Goal: Transaction & Acquisition: Purchase product/service

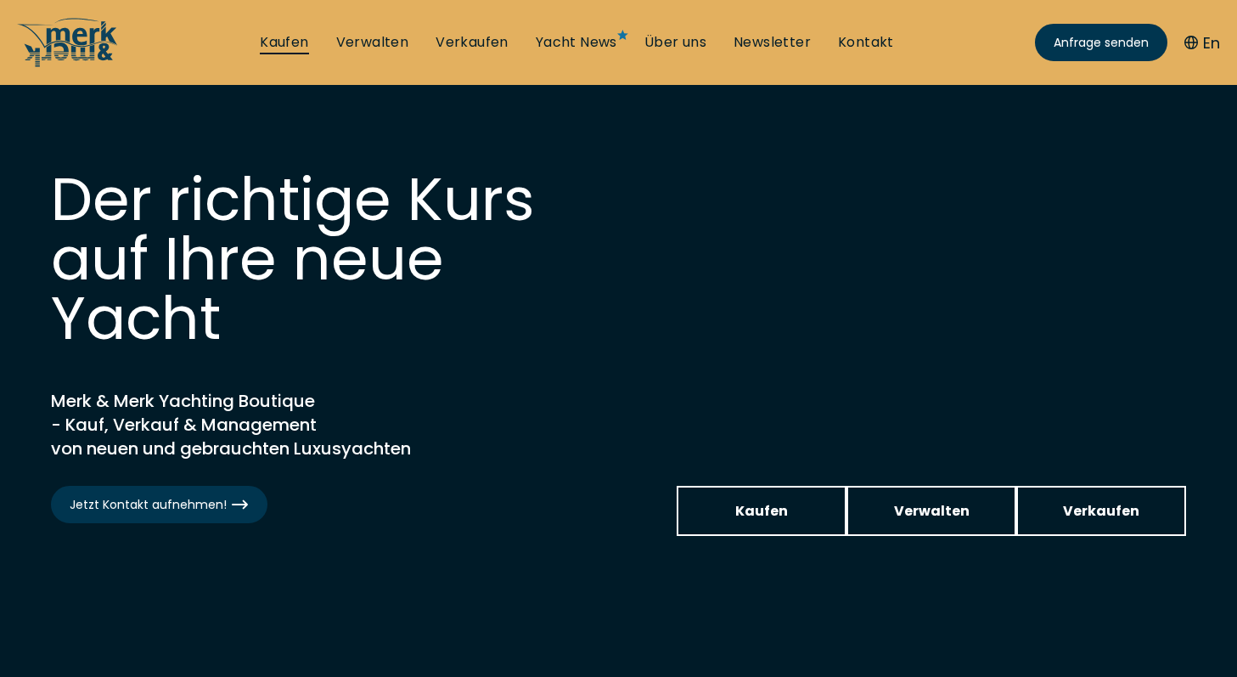
click at [275, 37] on link "Kaufen" at bounding box center [284, 42] width 48 height 19
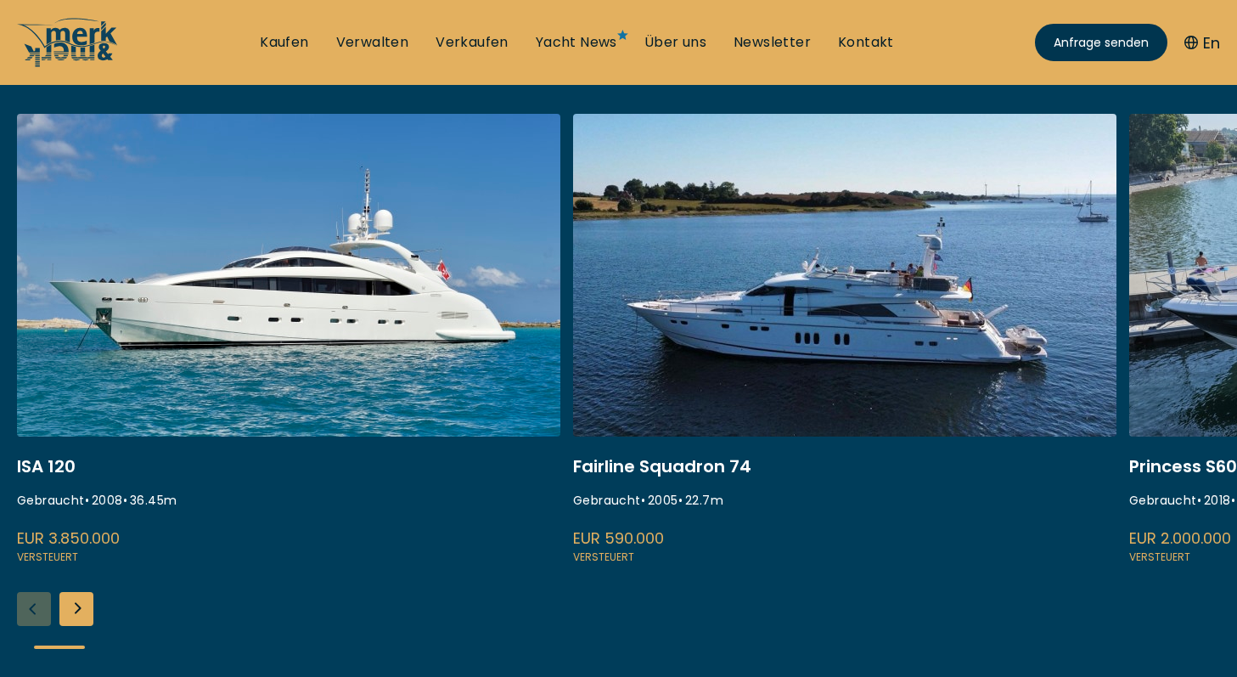
scroll to position [658, 0]
click at [870, 345] on link at bounding box center [844, 340] width 543 height 453
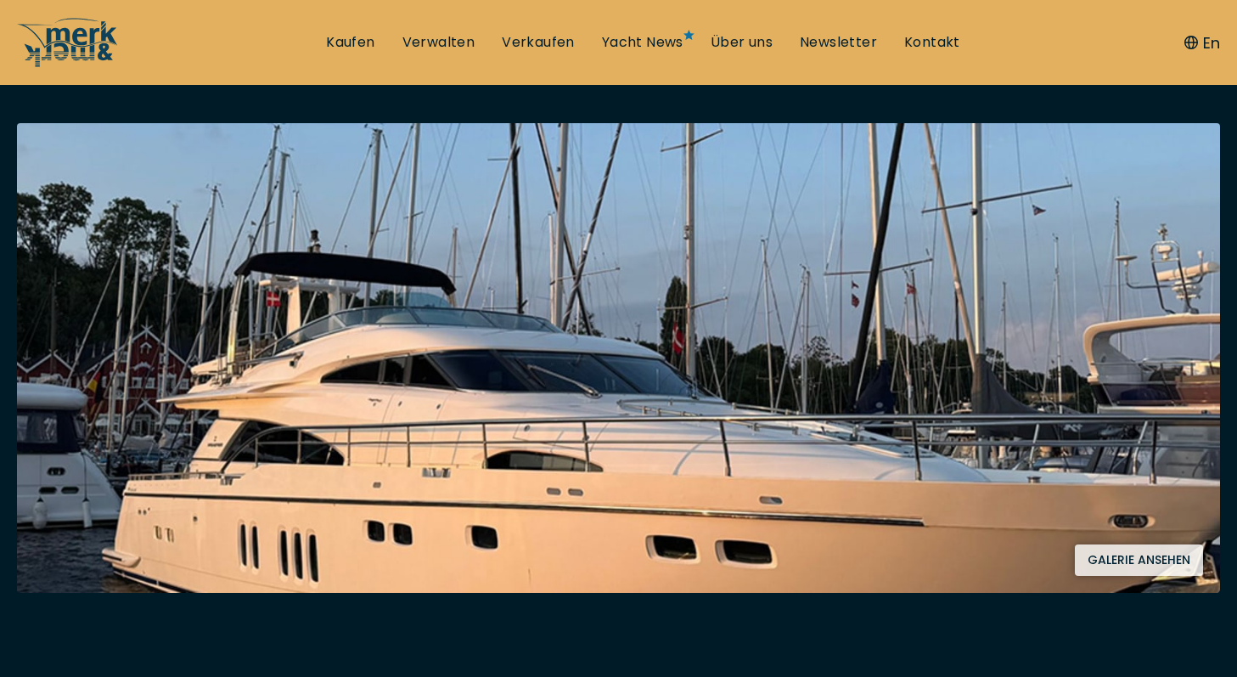
scroll to position [309, 0]
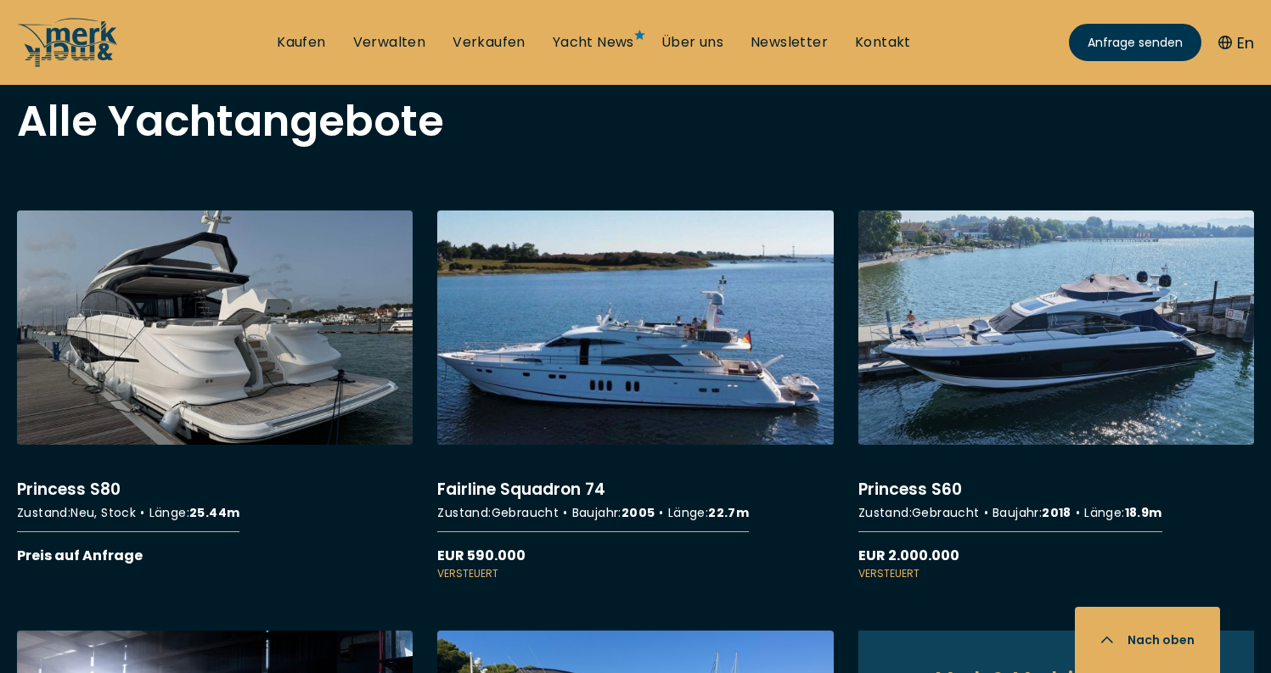
scroll to position [1220, 0]
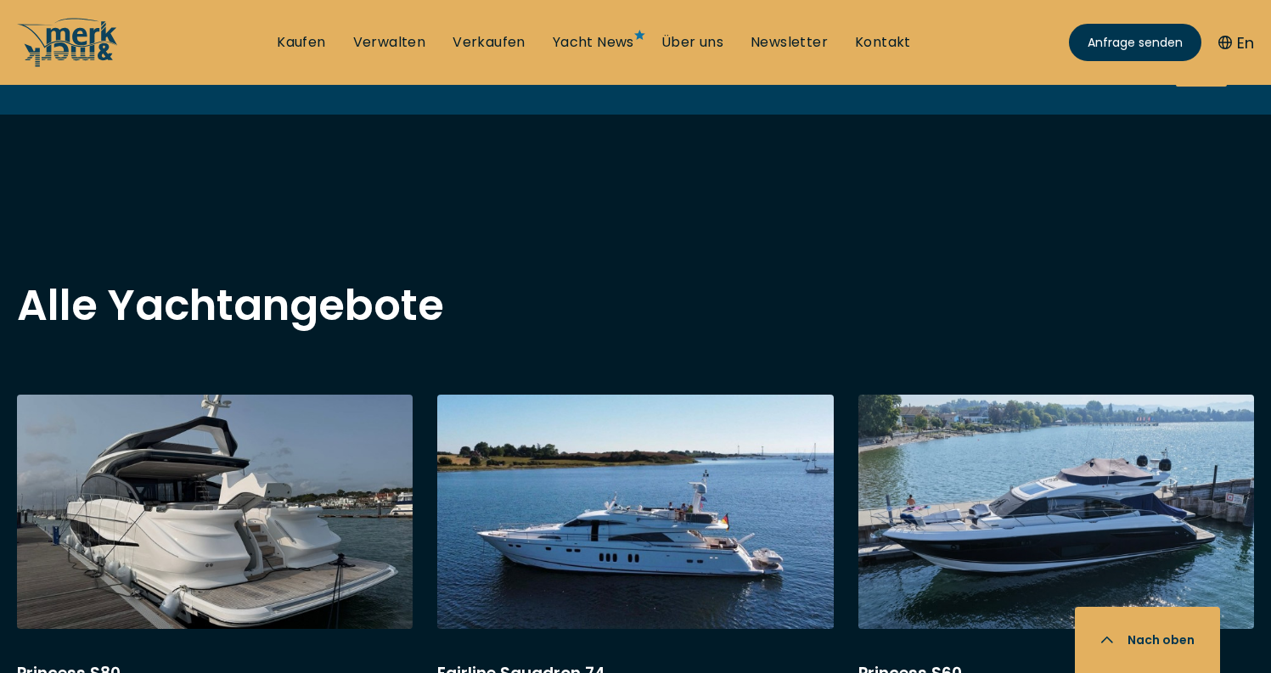
click at [546, 300] on h2 "Alle Yachtangebote" at bounding box center [635, 305] width 1237 height 42
